Goal: Go to known website: Access a specific website the user already knows

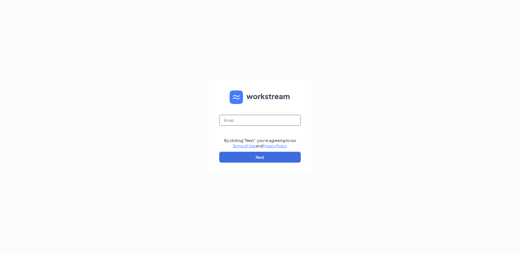
click at [232, 120] on input "text" at bounding box center [260, 120] width 82 height 11
type input "[EMAIL_ADDRESS][DOMAIN_NAME]"
click at [263, 157] on button "Next" at bounding box center [260, 157] width 82 height 11
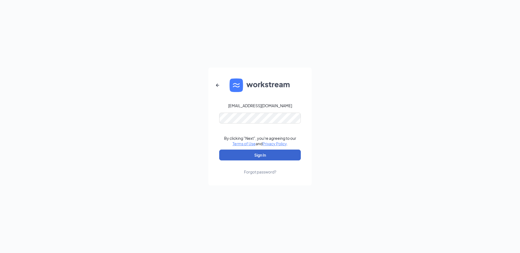
click at [263, 154] on button "Sign In" at bounding box center [260, 155] width 82 height 11
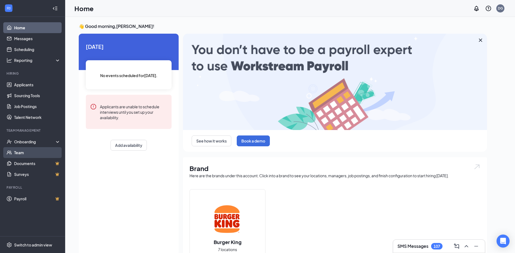
click at [17, 150] on link "Team" at bounding box center [37, 152] width 46 height 11
